Goal: Transaction & Acquisition: Obtain resource

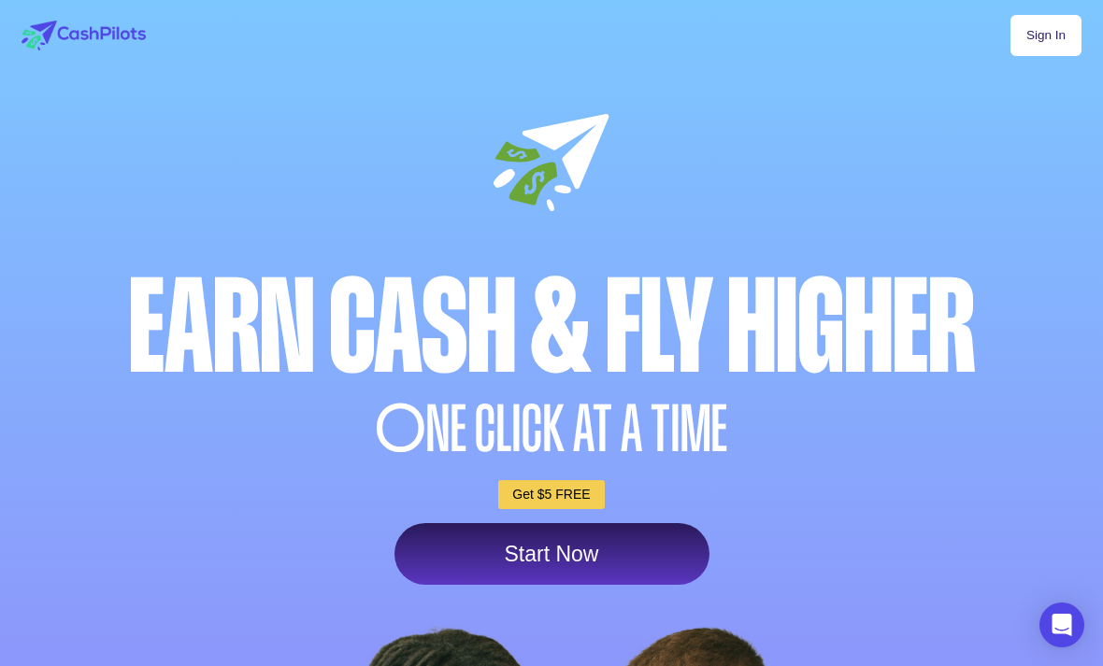
click at [1058, 25] on link "Sign In" at bounding box center [1045, 35] width 71 height 41
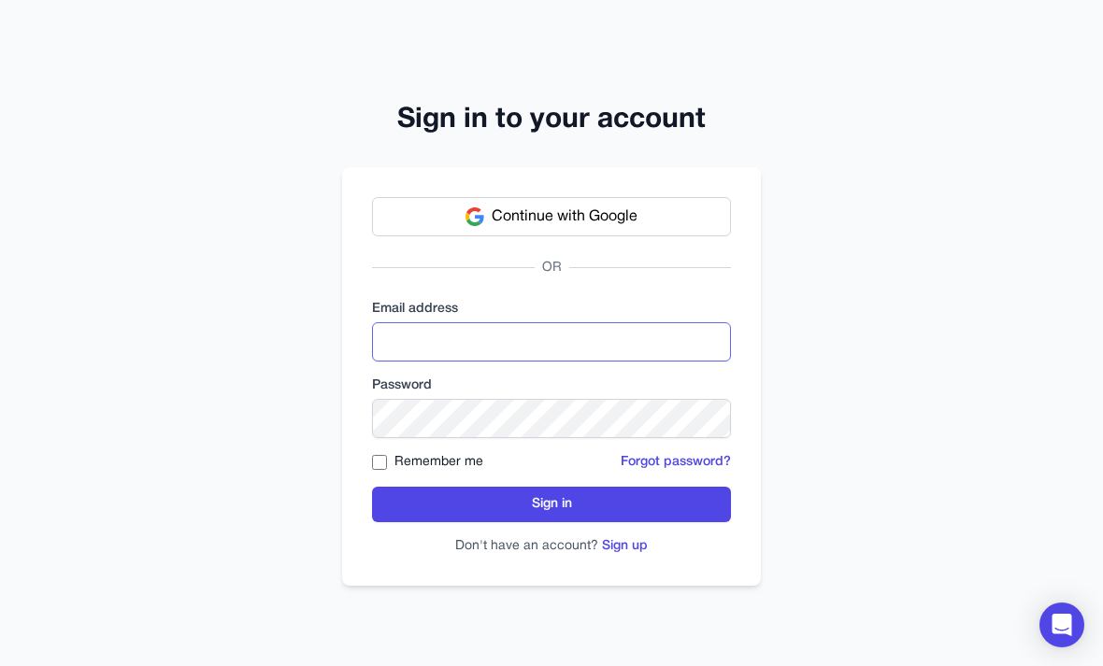
click at [534, 362] on input "email" at bounding box center [551, 341] width 359 height 39
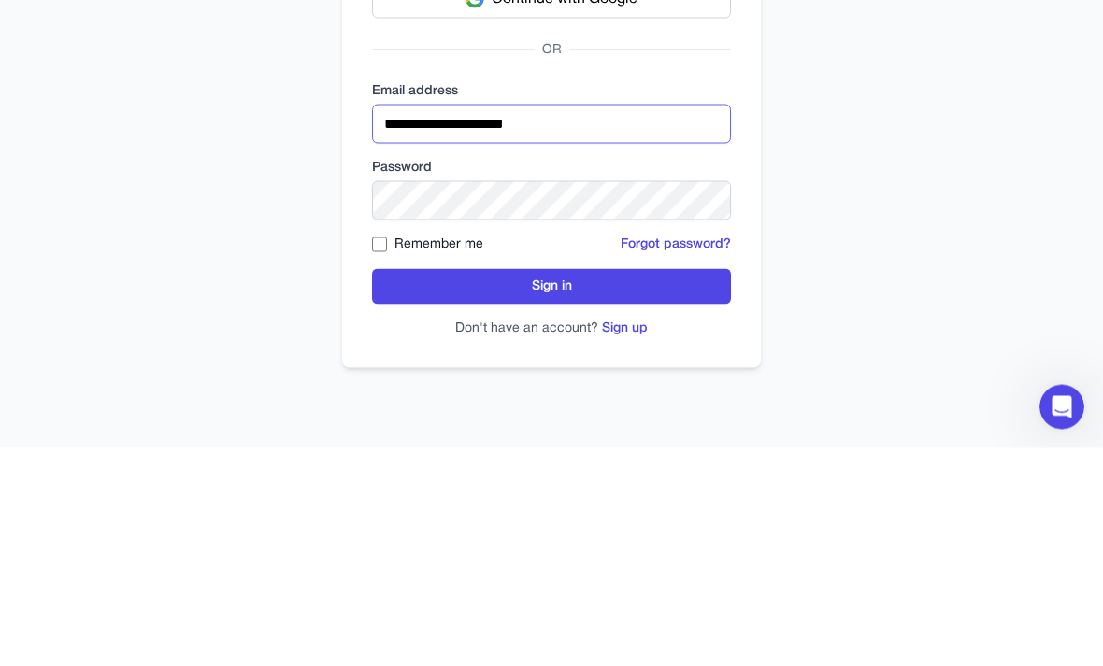
type input "**********"
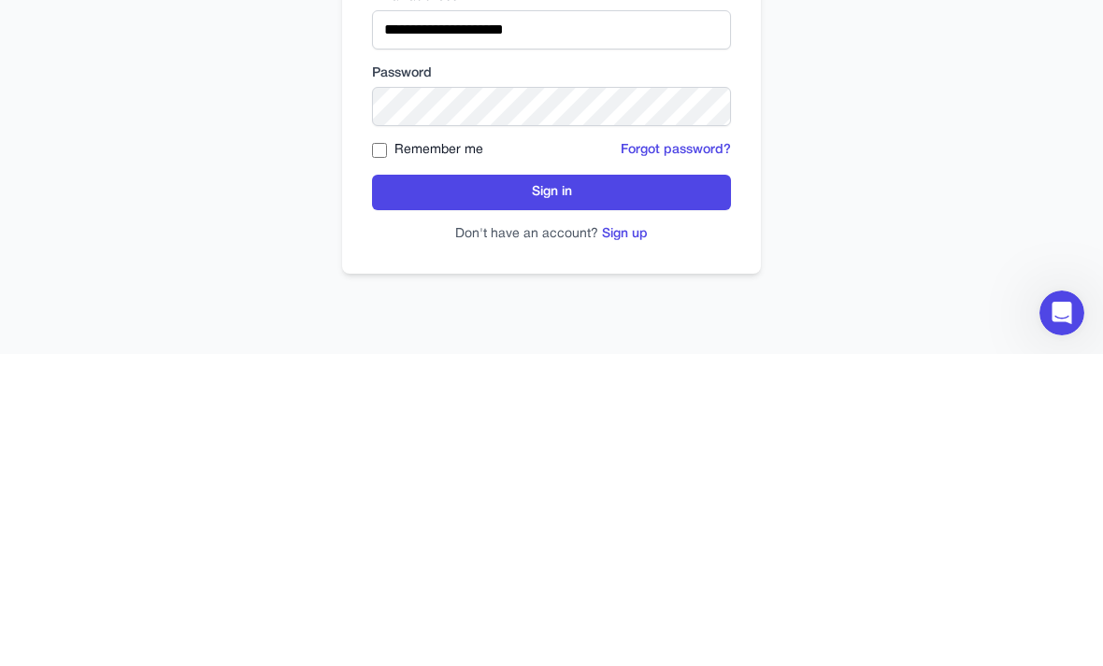
click at [608, 487] on button "Sign in" at bounding box center [551, 505] width 359 height 36
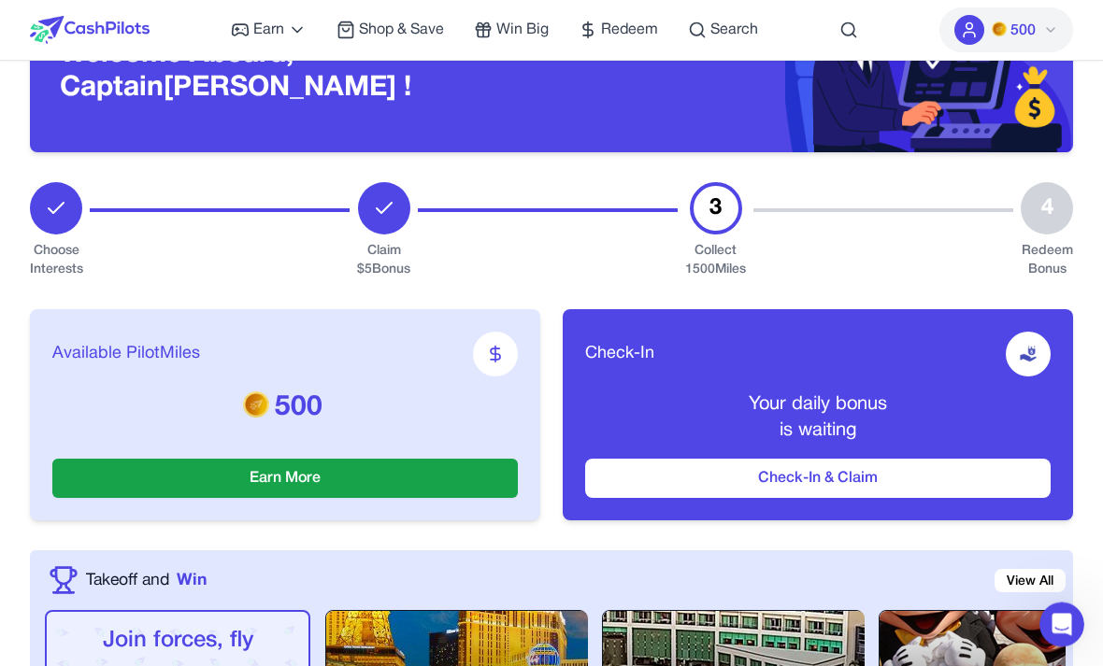
click at [683, 479] on button "Check-In & Claim" at bounding box center [817, 479] width 465 height 39
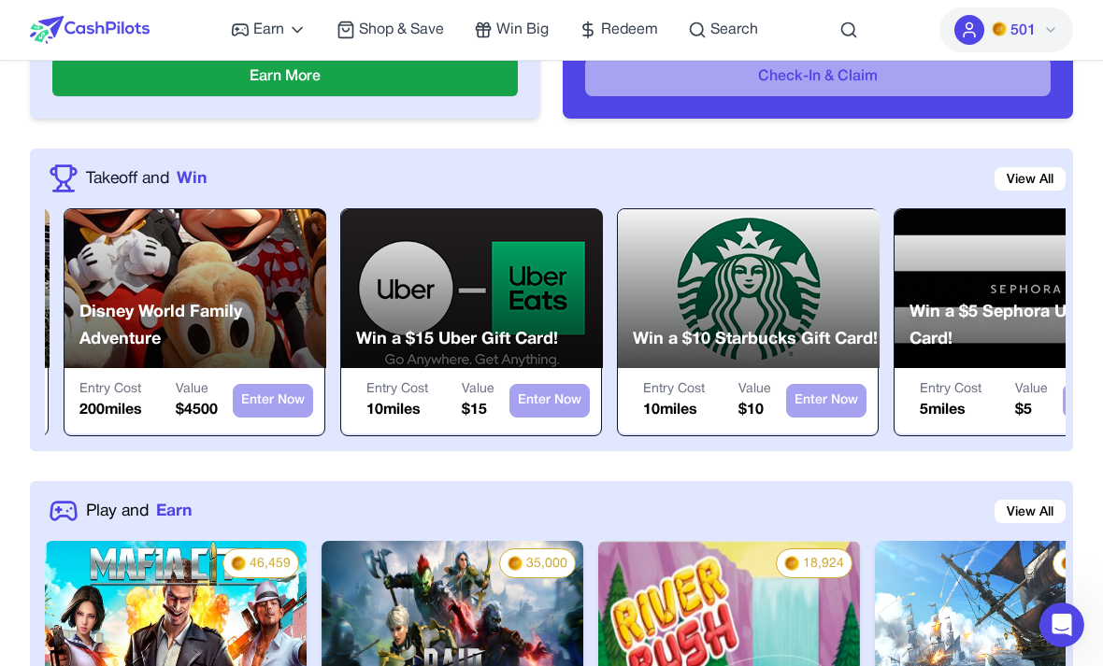
scroll to position [0, 817]
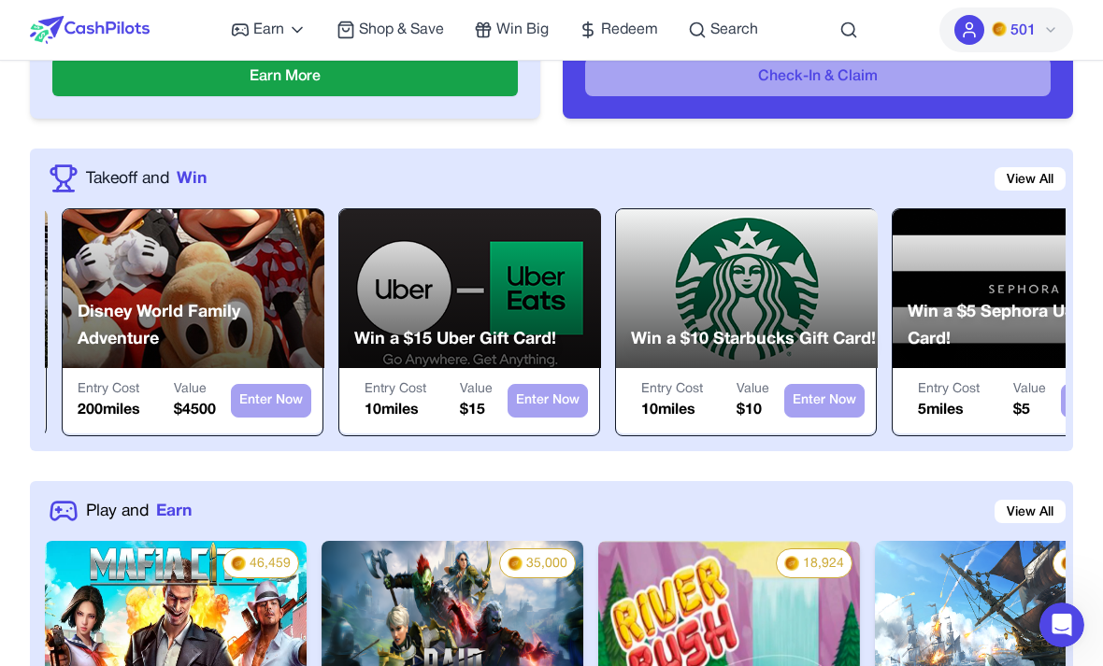
click at [720, 398] on div "Entry Cost 10 miles Value $ 10" at bounding box center [705, 400] width 128 height 41
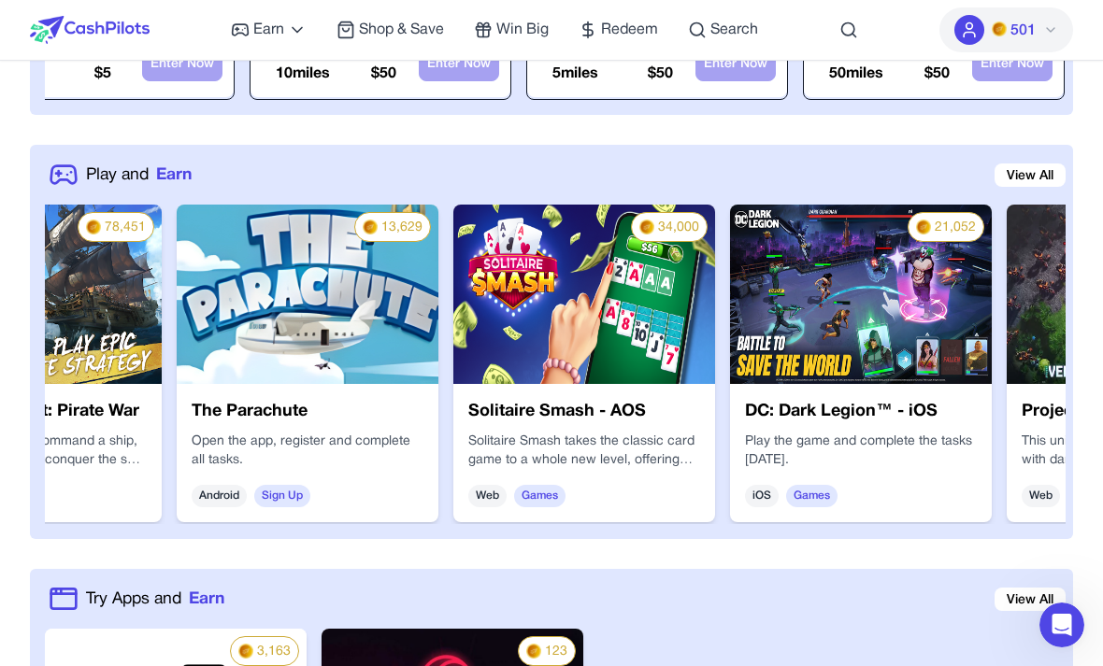
scroll to position [0, 979]
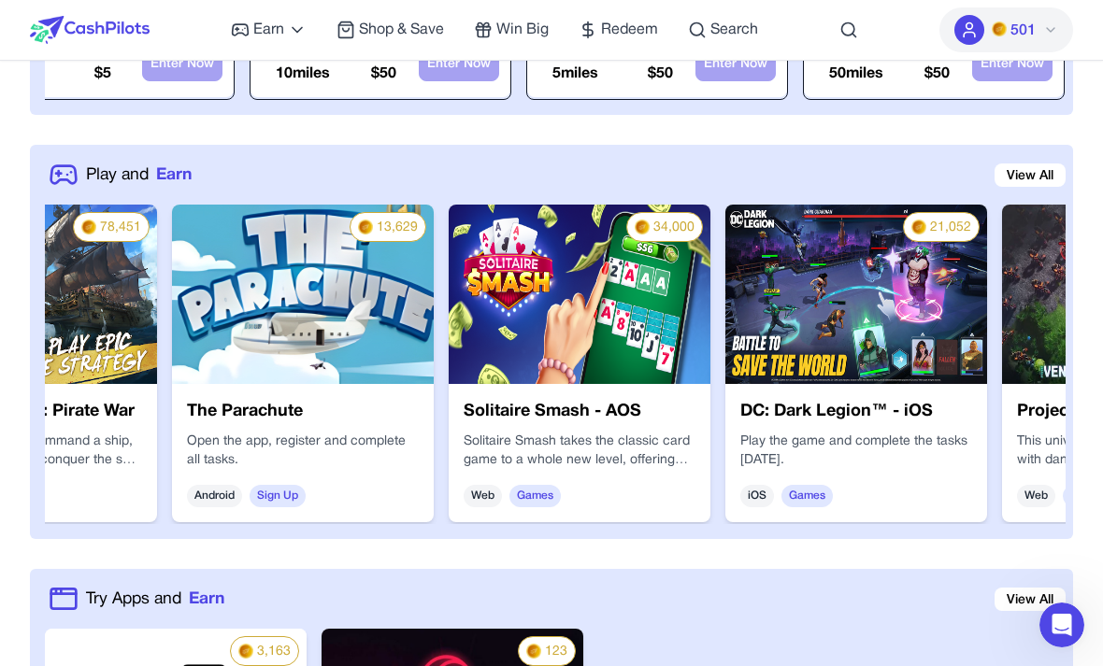
click at [566, 463] on p "Solitaire Smash takes the classic card game to a whole new level, offering play…" at bounding box center [580, 451] width 232 height 37
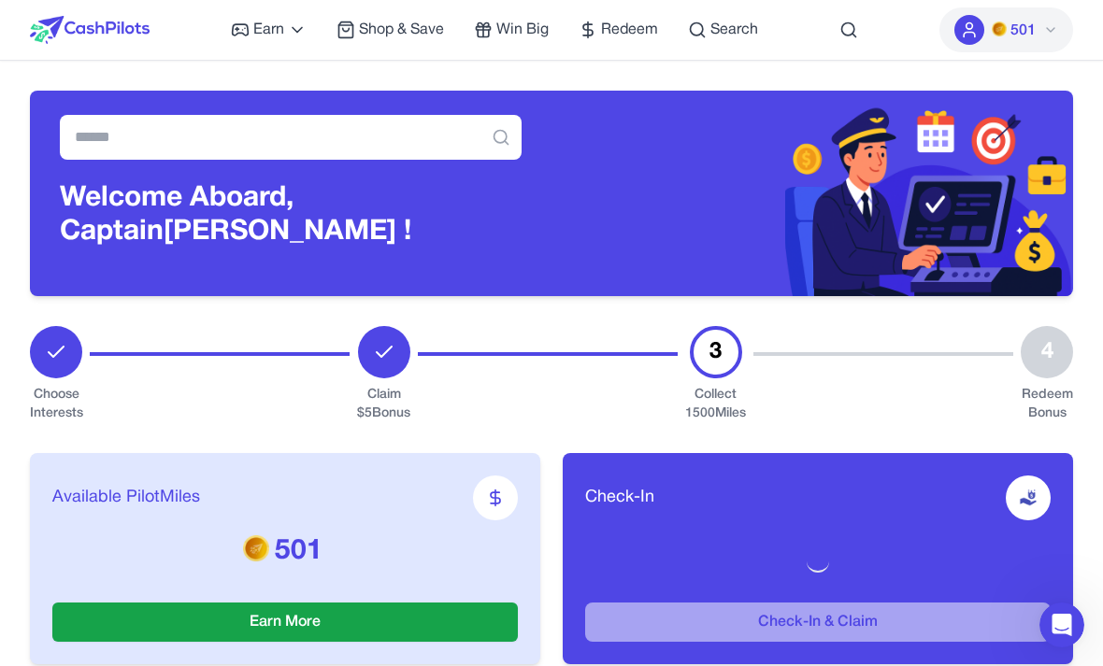
scroll to position [882, 0]
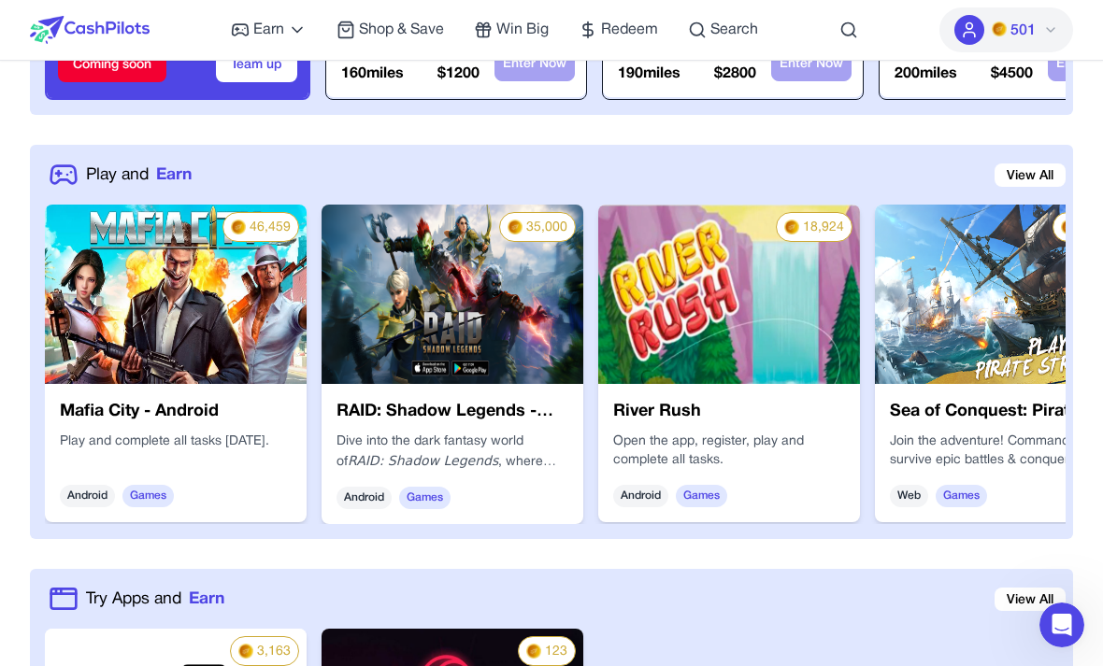
click at [1028, 172] on link "View All" at bounding box center [1029, 175] width 71 height 23
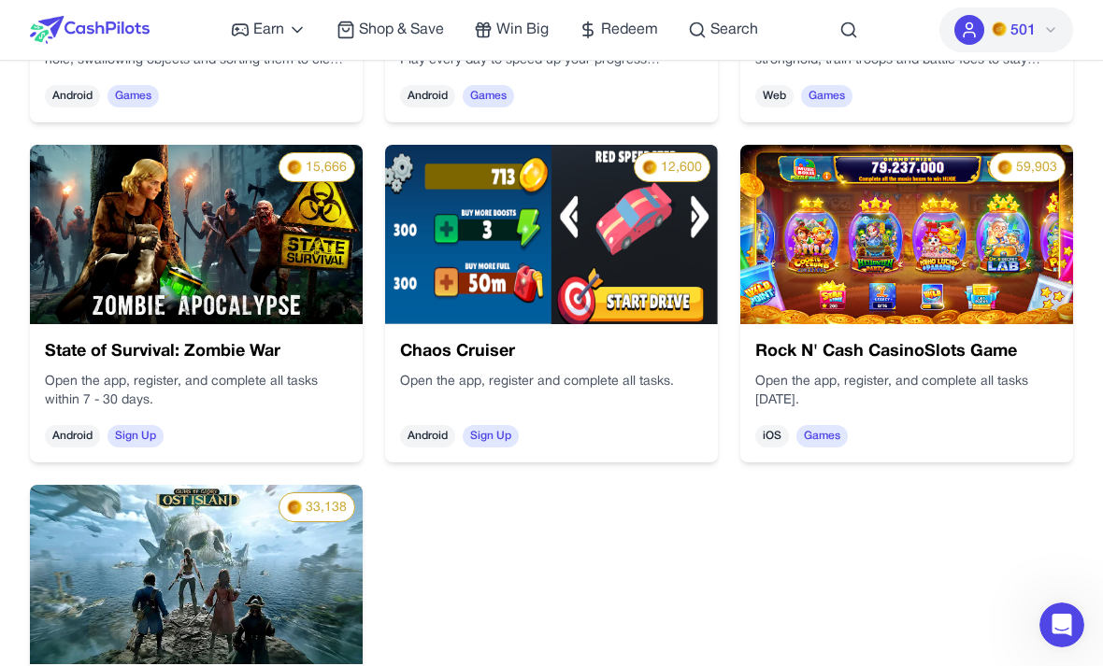
scroll to position [1949, 0]
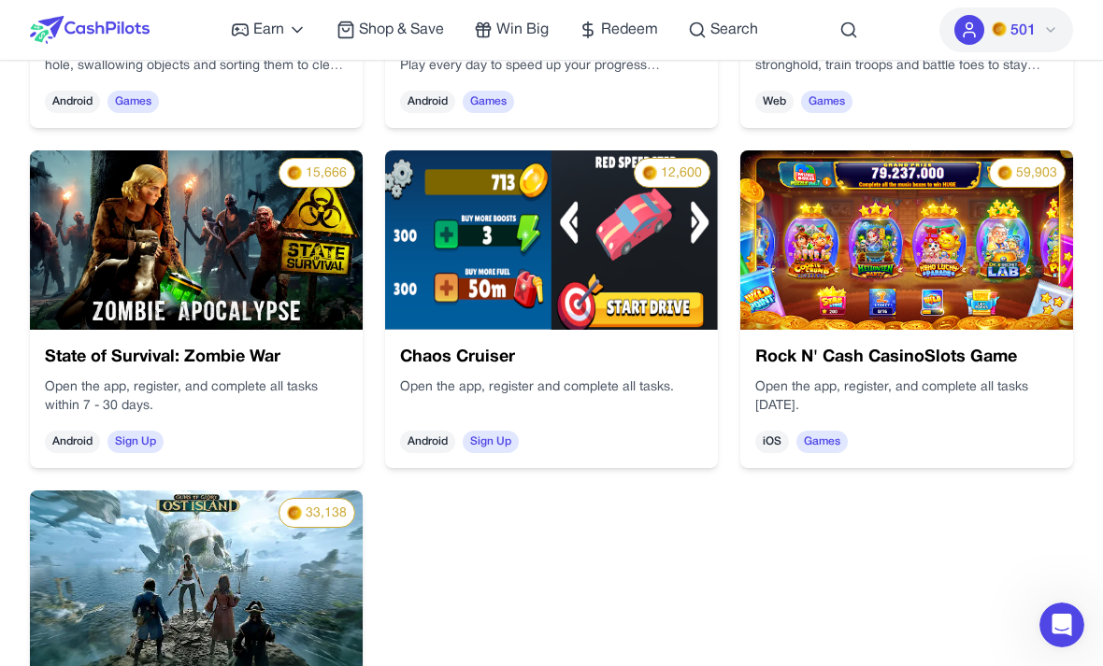
click at [549, 382] on p "Open the app, register and complete all tasks." at bounding box center [551, 387] width 303 height 19
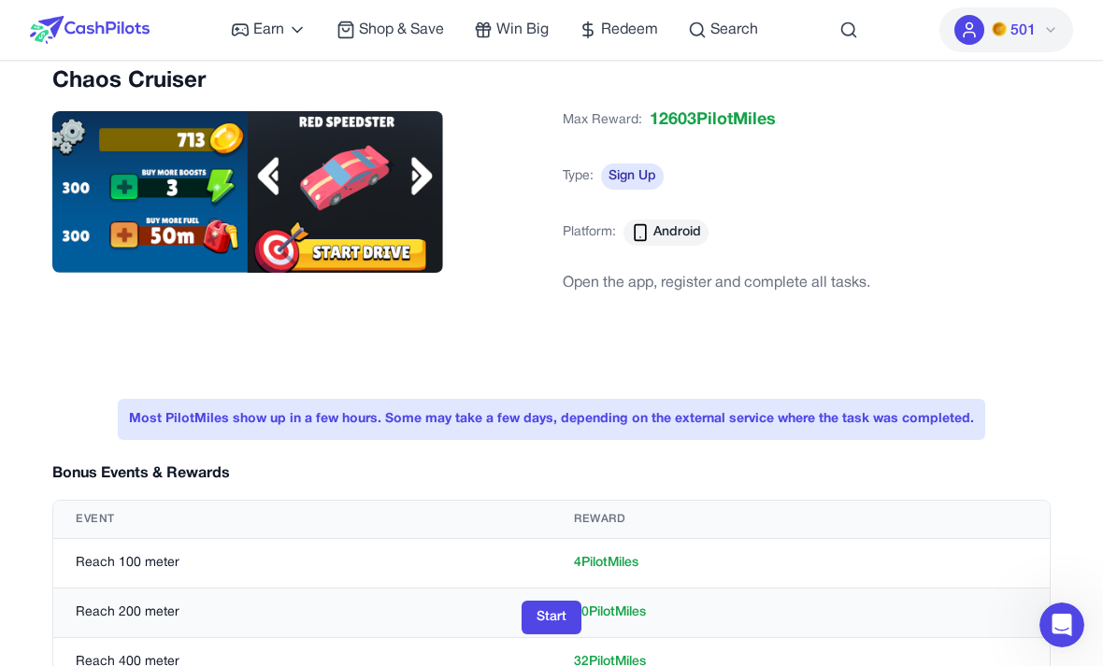
scroll to position [22, 0]
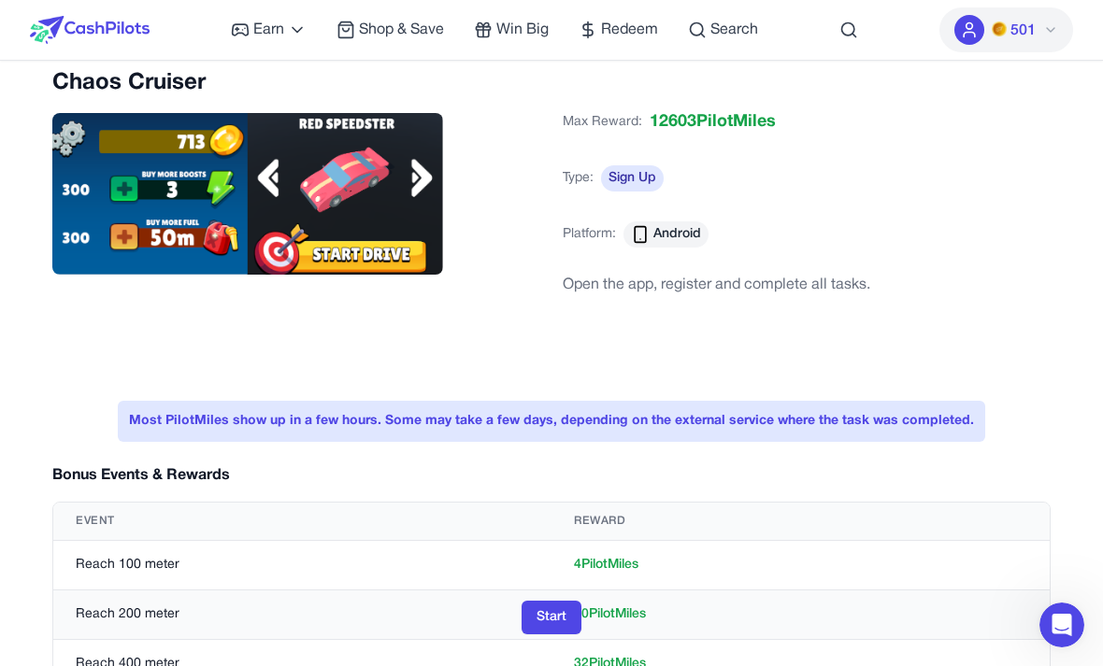
click at [554, 609] on button "Start" at bounding box center [551, 618] width 60 height 34
